Goal: Task Accomplishment & Management: Use online tool/utility

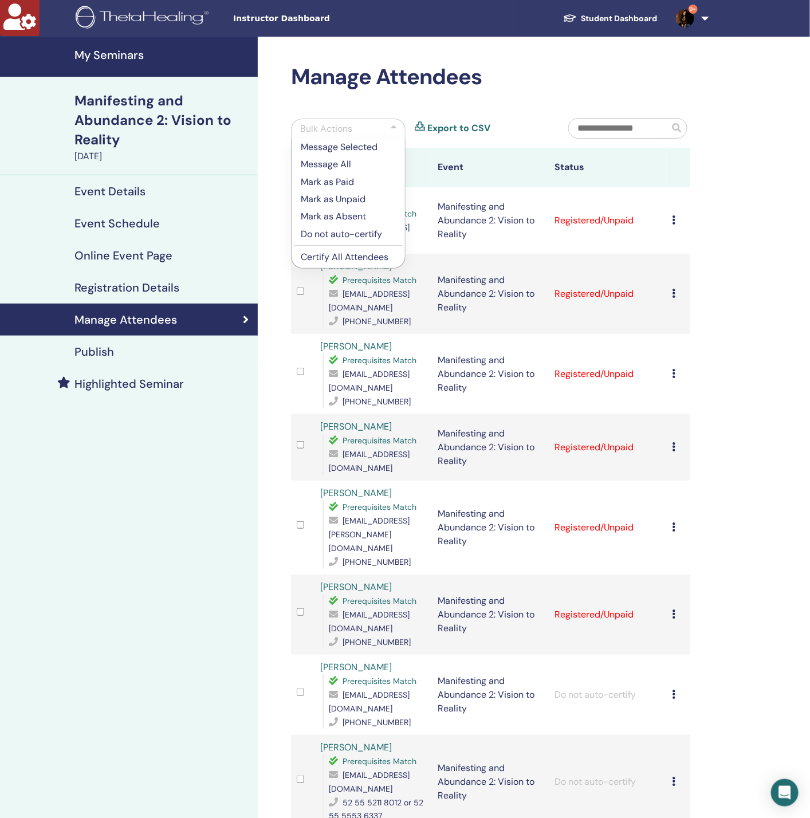
click at [126, 288] on h4 "Registration Details" at bounding box center [126, 288] width 105 height 14
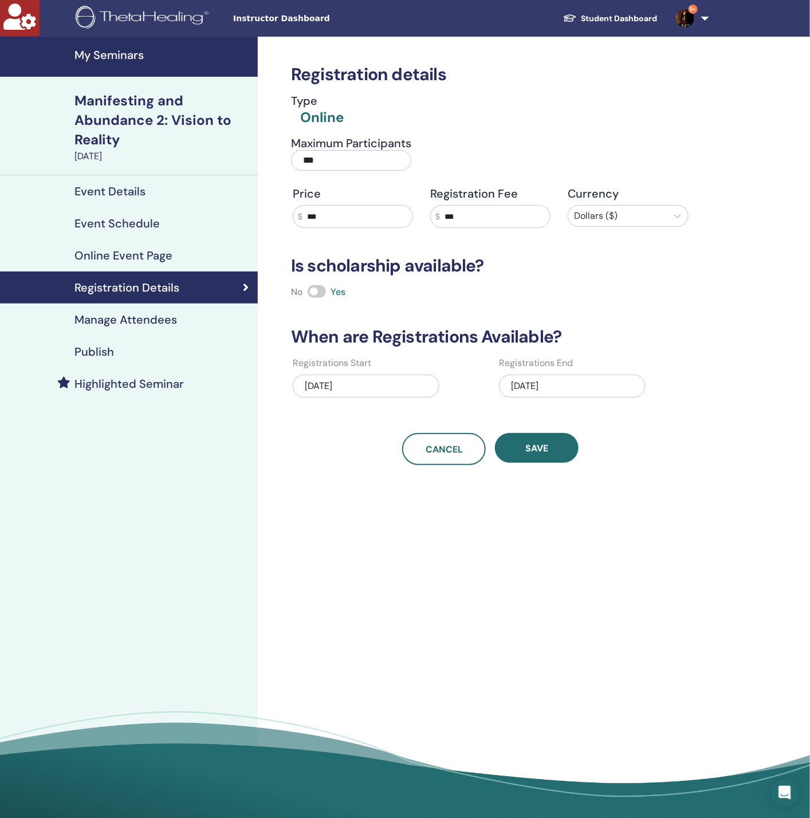
click at [131, 317] on h4 "Manage Attendees" at bounding box center [125, 320] width 103 height 14
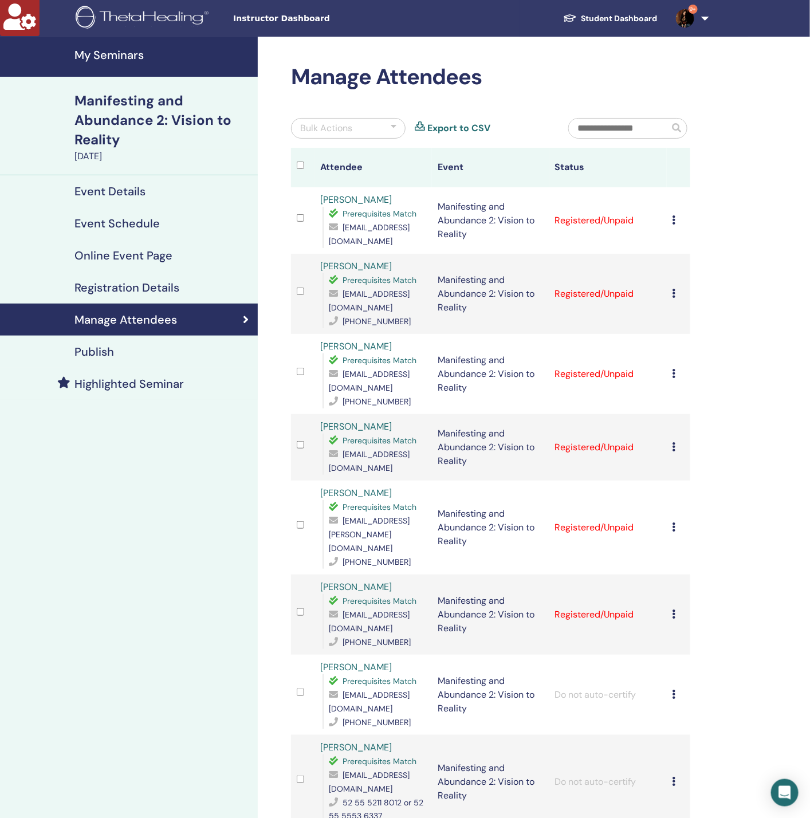
click at [358, 137] on div "Bulk Actions" at bounding box center [348, 128] width 115 height 21
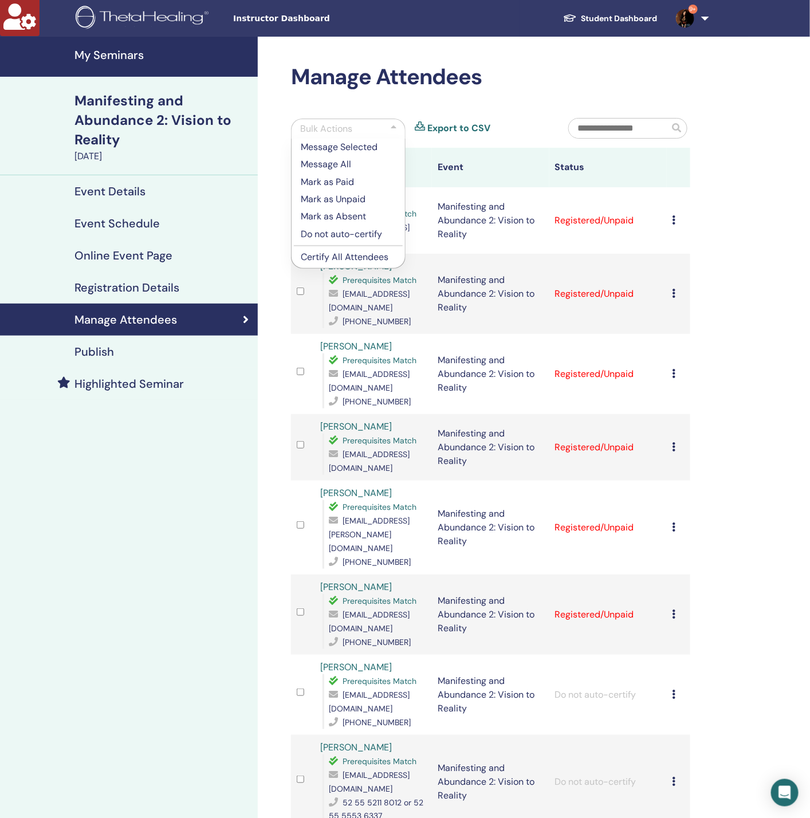
click at [372, 261] on p "Certify All Attendees" at bounding box center [348, 257] width 95 height 14
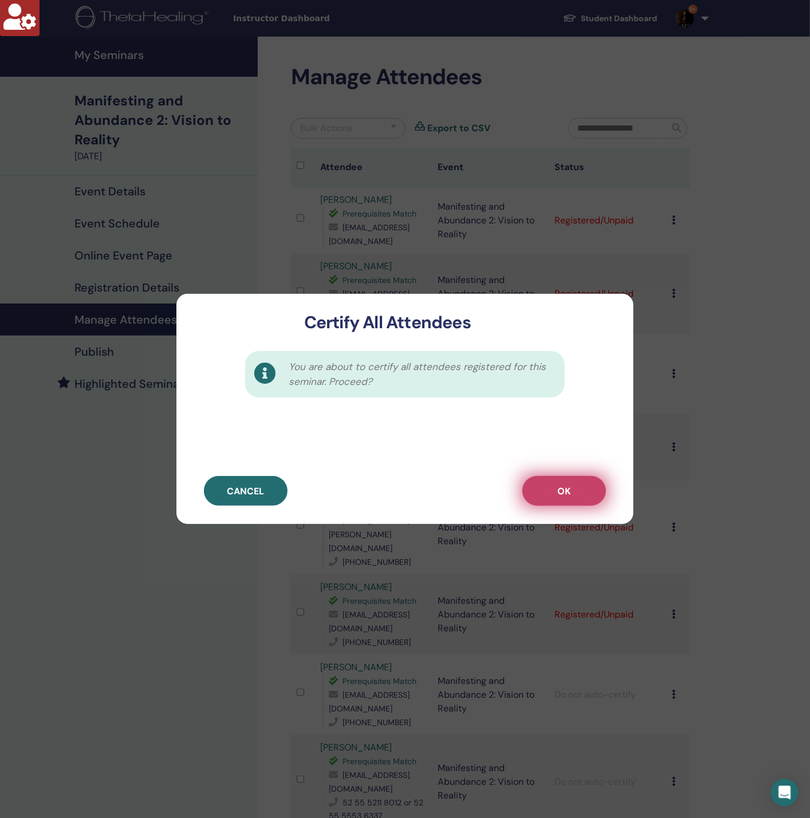
click at [558, 495] on span "OK" at bounding box center [564, 491] width 13 height 12
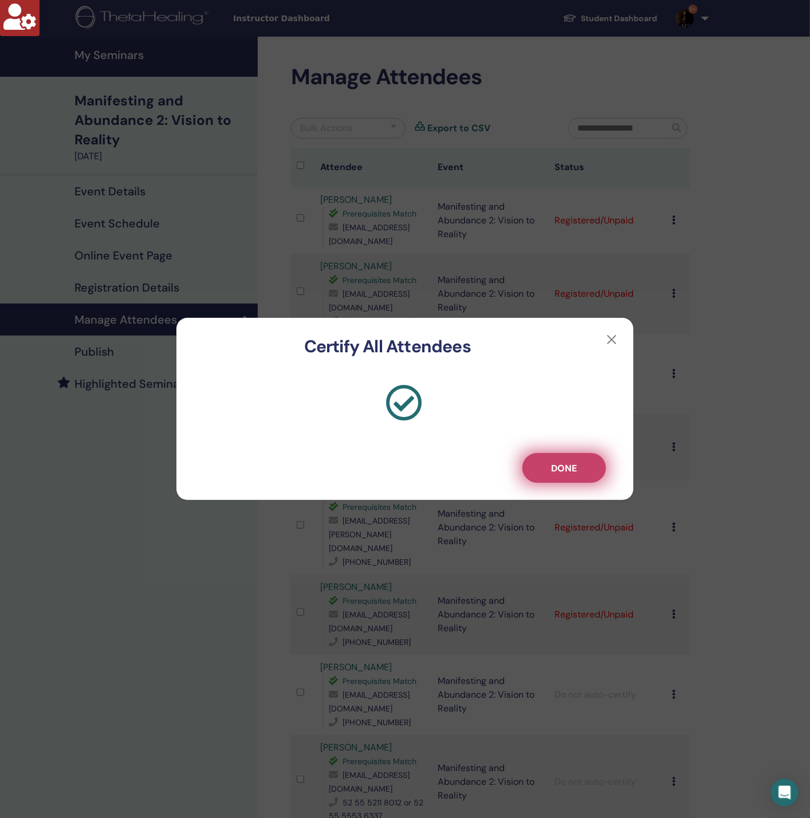
click at [574, 467] on span "Done" at bounding box center [564, 468] width 26 height 12
